Goal: Register for event/course

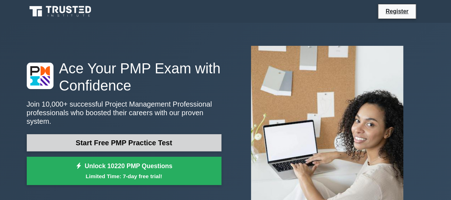
click at [164, 146] on link "Start Free PMP Practice Test" at bounding box center [124, 142] width 195 height 17
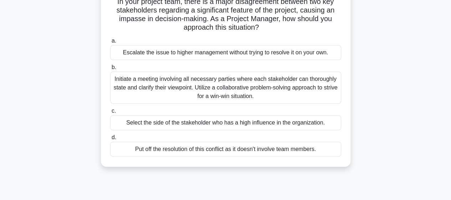
scroll to position [56, 0]
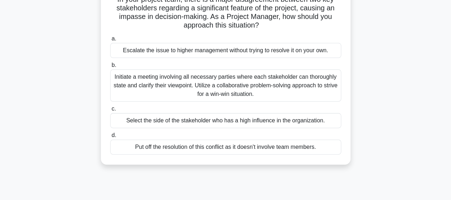
click at [184, 124] on div "Select the side of the stakeholder who has a high influence in the organization." at bounding box center [225, 120] width 231 height 15
click at [110, 111] on input "c. Select the side of the stakeholder who has a high influence in the organizat…" at bounding box center [110, 108] width 0 height 5
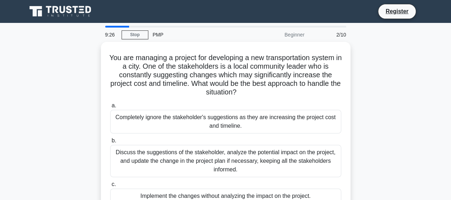
scroll to position [0, 0]
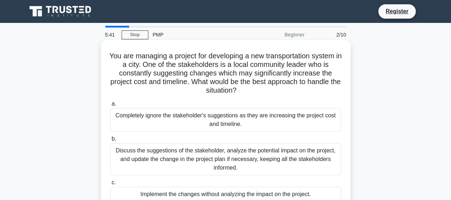
click at [238, 118] on div "Completely ignore the stakeholder's suggestions as they are increasing the proj…" at bounding box center [225, 120] width 231 height 24
click at [110, 106] on input "a. Completely ignore the stakeholder's suggestions as they are increasing the p…" at bounding box center [110, 103] width 0 height 5
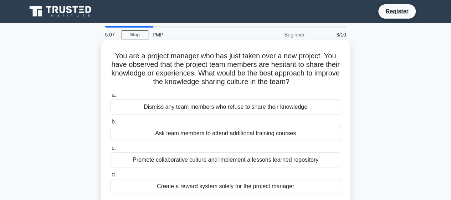
click at [224, 135] on div "Ask team members to attend additional training courses" at bounding box center [225, 133] width 231 height 15
click at [110, 124] on input "b. Ask team members to attend additional training courses" at bounding box center [110, 121] width 0 height 5
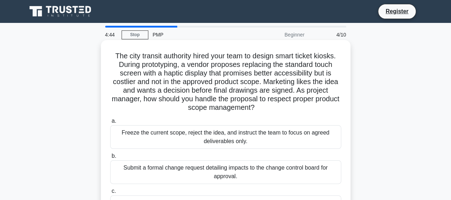
click at [263, 145] on div "Freeze the current scope, reject the idea, and instruct the team to focus on ag…" at bounding box center [225, 137] width 231 height 24
click at [110, 123] on input "a. Freeze the current scope, reject the idea, and instruct the team to focus on…" at bounding box center [110, 120] width 0 height 5
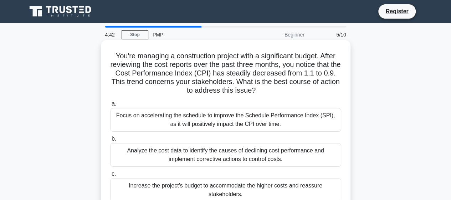
click at [257, 163] on div "Analyze the cost data to identify the causes of declining cost performance and …" at bounding box center [225, 155] width 231 height 24
click at [110, 141] on input "b. Analyze the cost data to identify the causes of declining cost performance a…" at bounding box center [110, 138] width 0 height 5
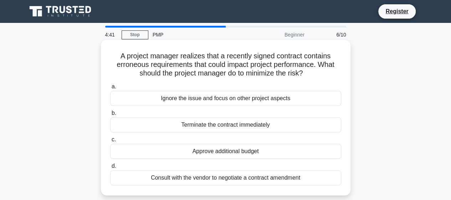
click at [268, 145] on div "Approve additional budget" at bounding box center [225, 150] width 231 height 15
click at [110, 142] on input "c. Approve additional budget" at bounding box center [110, 139] width 0 height 5
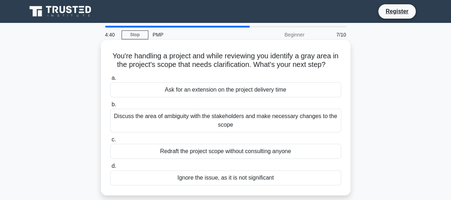
click at [253, 179] on div "Ignore the issue, as it is not significant" at bounding box center [225, 177] width 231 height 15
click at [110, 168] on input "d. Ignore the issue, as it is not significant" at bounding box center [110, 165] width 0 height 5
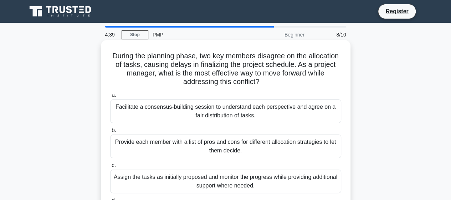
click at [252, 143] on div "Provide each member with a list of pros and cons for different allocation strat…" at bounding box center [225, 146] width 231 height 24
click at [110, 132] on input "b. Provide each member with a list of pros and cons for different allocation st…" at bounding box center [110, 130] width 0 height 5
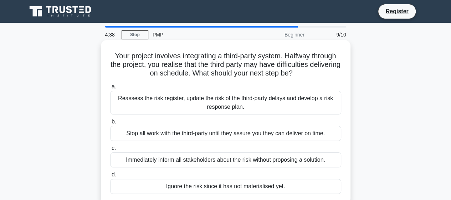
click at [243, 161] on div "Immediately inform all stakeholders about the risk without proposing a solution." at bounding box center [225, 159] width 231 height 15
click at [110, 150] on input "c. Immediately inform all stakeholders about the risk without proposing a solut…" at bounding box center [110, 148] width 0 height 5
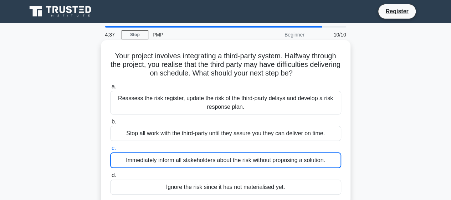
click at [243, 155] on div "Immediately inform all stakeholders about the risk without proposing a solution." at bounding box center [225, 160] width 231 height 16
click at [110, 150] on input "c. Immediately inform all stakeholders about the risk without proposing a solut…" at bounding box center [110, 148] width 0 height 5
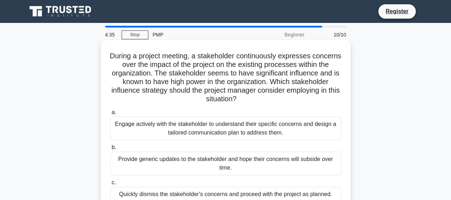
click at [242, 130] on div "Engage actively with the stakeholder to understand their specific concerns and …" at bounding box center [225, 128] width 231 height 24
click at [110, 115] on input "a. Engage actively with the stakeholder to understand their specific concerns a…" at bounding box center [110, 112] width 0 height 5
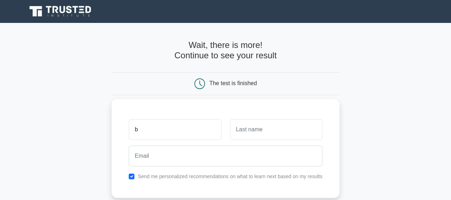
type input "Bashayer"
click at [255, 131] on input "text" at bounding box center [276, 129] width 92 height 21
type input "alsairi"
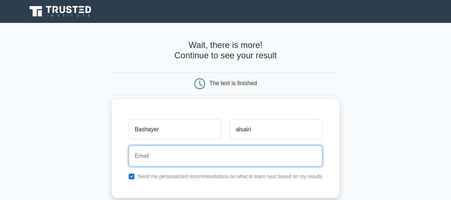
click at [278, 155] on input "email" at bounding box center [226, 155] width 194 height 21
type input "[PERSON_NAME][EMAIL_ADDRESS][DOMAIN_NAME]"
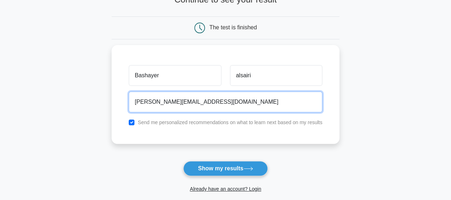
scroll to position [67, 0]
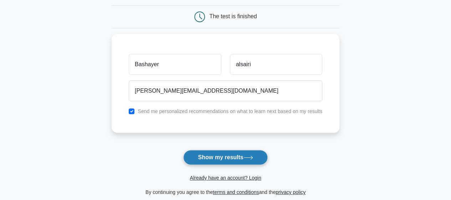
click at [228, 155] on button "Show my results" at bounding box center [225, 157] width 84 height 15
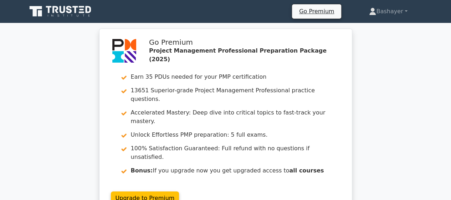
drag, startPoint x: 451, startPoint y: 18, endPoint x: 450, endPoint y: 35, distance: 16.8
